Goal: Information Seeking & Learning: Learn about a topic

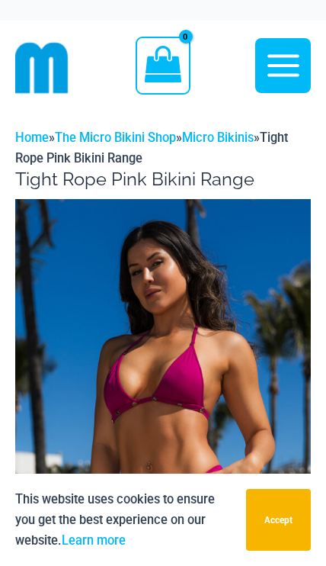
click at [189, 398] on img at bounding box center [163, 421] width 296 height 444
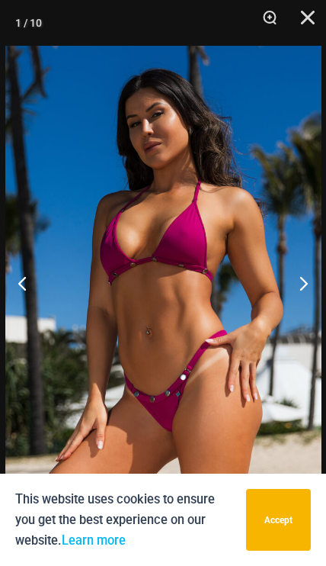
click at [295, 278] on button "Next" at bounding box center [297, 283] width 57 height 76
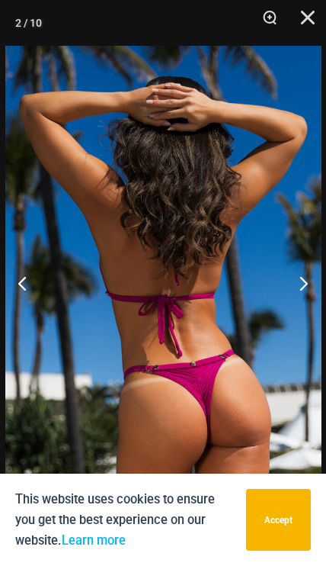
click at [296, 286] on button "Next" at bounding box center [297, 283] width 57 height 76
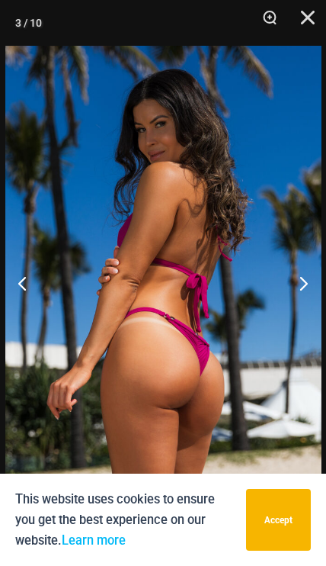
click at [297, 281] on button "Next" at bounding box center [297, 283] width 57 height 76
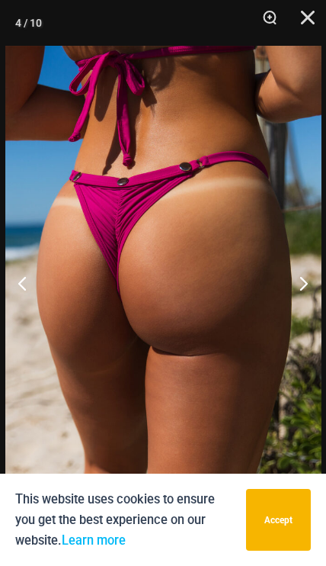
click at [294, 281] on button "Next" at bounding box center [297, 283] width 57 height 76
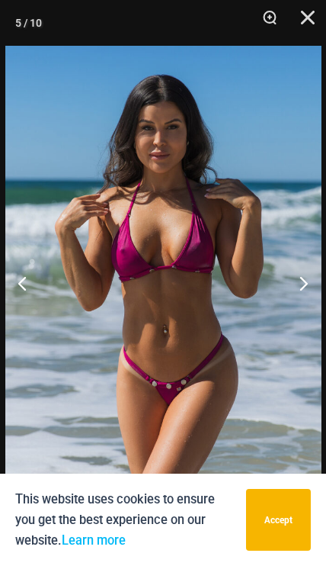
click at [297, 284] on button "Next" at bounding box center [297, 283] width 57 height 76
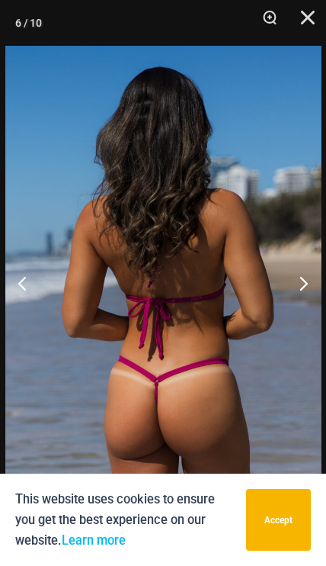
click at [292, 287] on button "Next" at bounding box center [297, 283] width 57 height 76
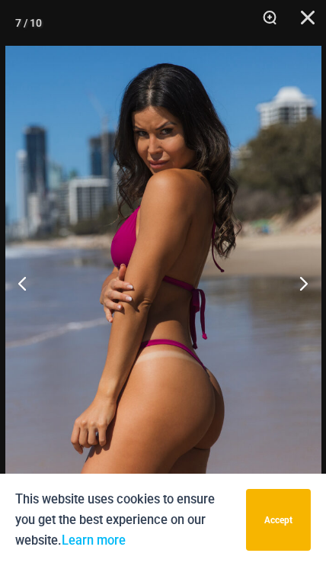
click at [293, 287] on button "Next" at bounding box center [297, 283] width 57 height 76
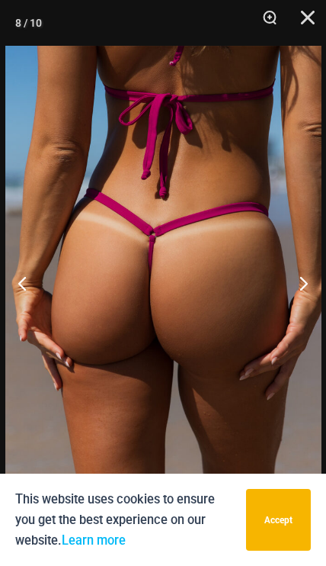
click at [293, 281] on button "Next" at bounding box center [297, 283] width 57 height 76
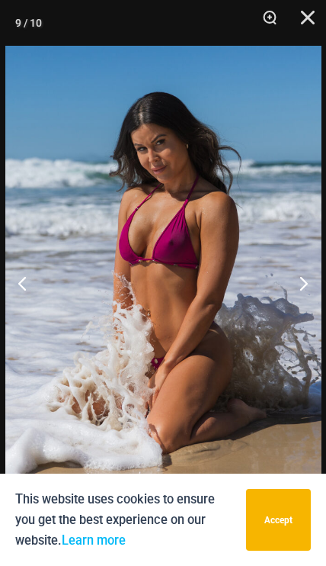
click at [299, 284] on button "Next" at bounding box center [297, 283] width 57 height 76
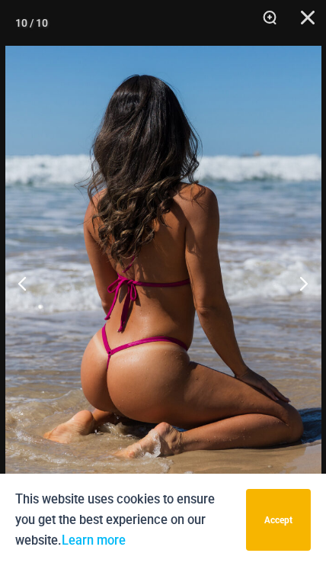
click at [34, 291] on button "Previous" at bounding box center [28, 283] width 57 height 76
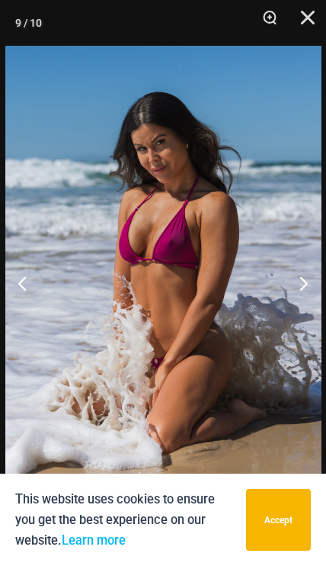
click at [300, 286] on button "Next" at bounding box center [297, 283] width 57 height 76
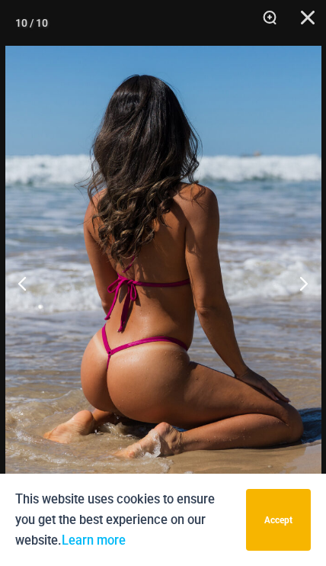
click at [296, 284] on button "Next" at bounding box center [297, 283] width 57 height 76
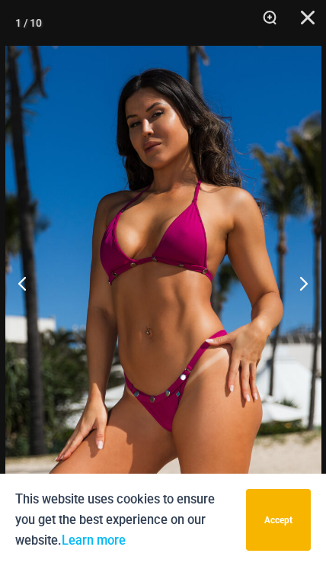
click at [298, 281] on button "Next" at bounding box center [297, 283] width 57 height 76
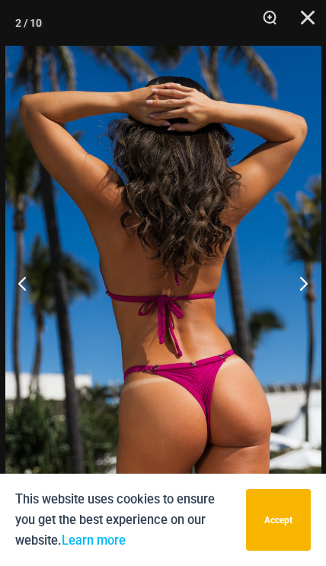
click at [295, 282] on button "Next" at bounding box center [297, 283] width 57 height 76
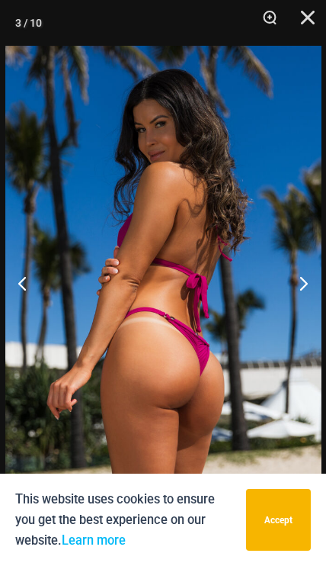
click at [296, 282] on button "Next" at bounding box center [297, 283] width 57 height 76
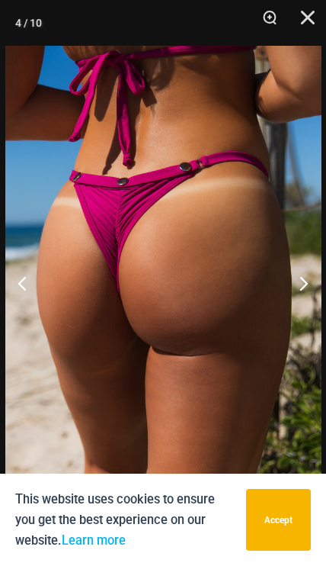
click at [297, 280] on button "Next" at bounding box center [297, 283] width 57 height 76
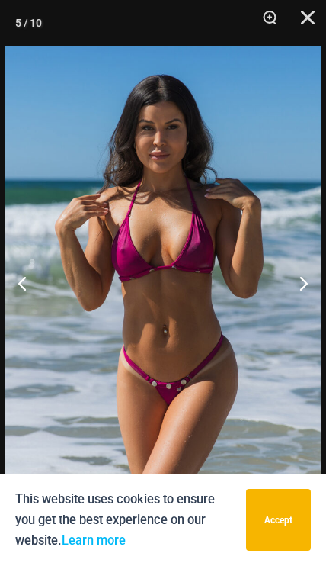
click at [294, 283] on button "Next" at bounding box center [297, 283] width 57 height 76
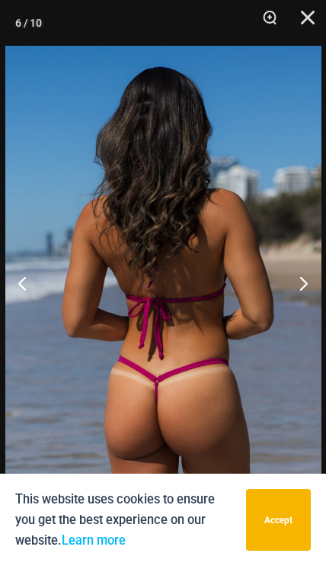
click at [34, 291] on button "Previous" at bounding box center [28, 283] width 57 height 76
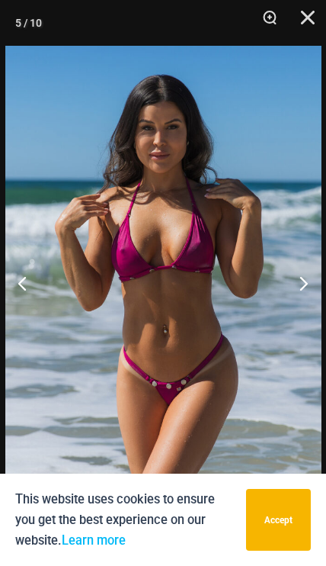
click at [302, 18] on button "Close" at bounding box center [303, 23] width 38 height 46
